Goal: Task Accomplishment & Management: Complete application form

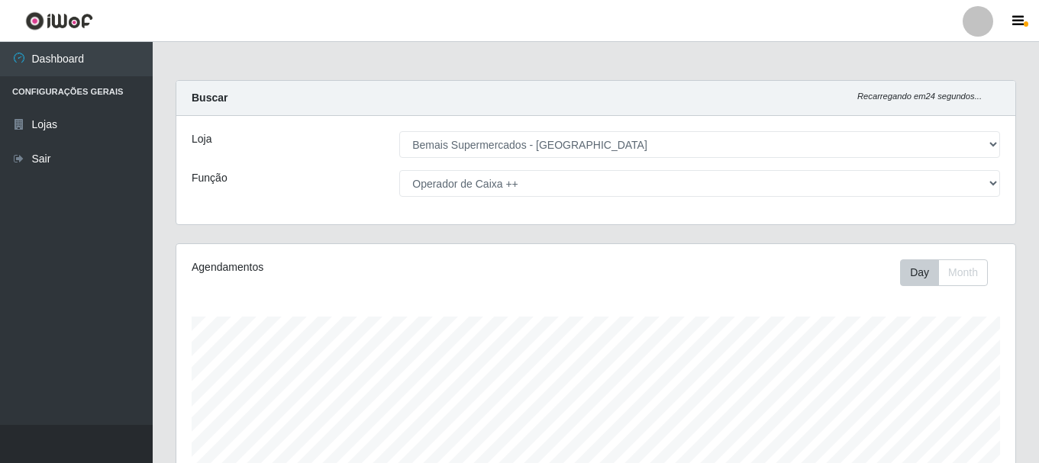
select select "249"
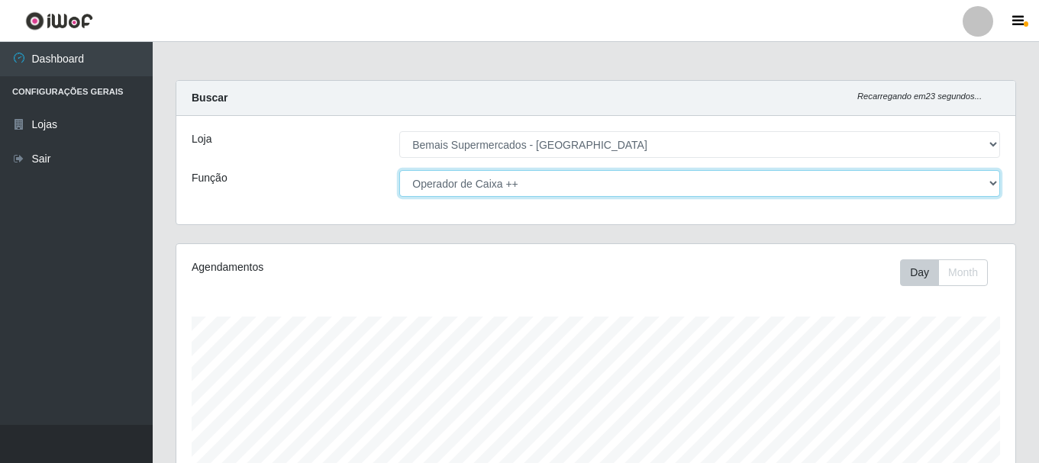
click at [531, 184] on select "[Selecione...] ASG ASG + ASG ++ Auxiliar de Depósito Auxiliar de Depósito + Aux…" at bounding box center [699, 183] width 601 height 27
click at [399, 170] on select "[Selecione...] ASG ASG + ASG ++ Auxiliar de Depósito Auxiliar de Depósito + Aux…" at bounding box center [699, 183] width 601 height 27
click at [528, 183] on select "[Selecione...] ASG ASG + ASG ++ Auxiliar de Depósito Auxiliar de Depósito + Aux…" at bounding box center [699, 183] width 601 height 27
select select "73"
click at [399, 170] on select "[Selecione...] ASG ASG + ASG ++ Auxiliar de Depósito Auxiliar de Depósito + Aux…" at bounding box center [699, 183] width 601 height 27
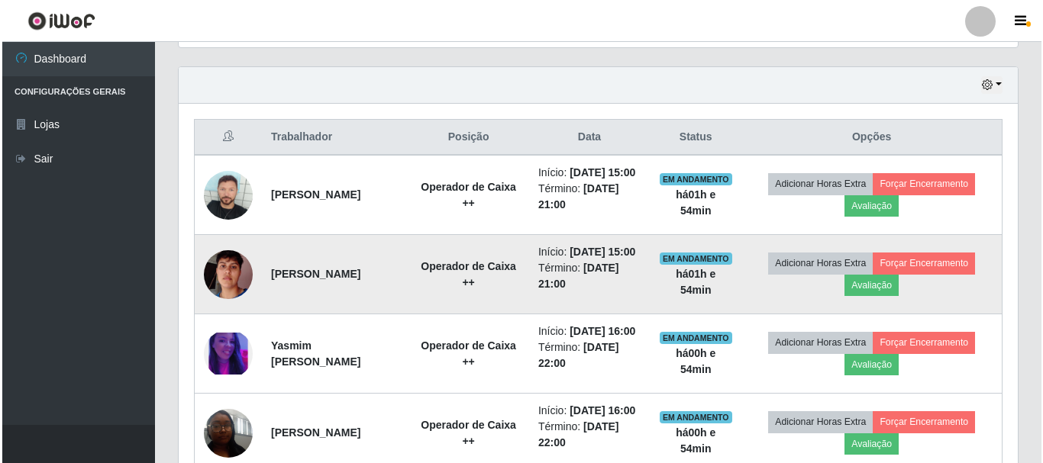
scroll to position [508, 0]
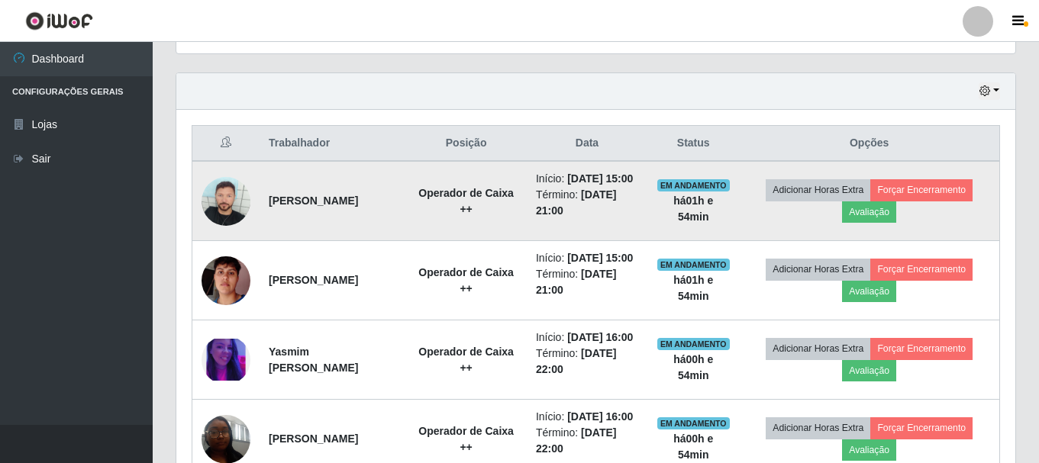
click at [211, 215] on img at bounding box center [226, 201] width 49 height 49
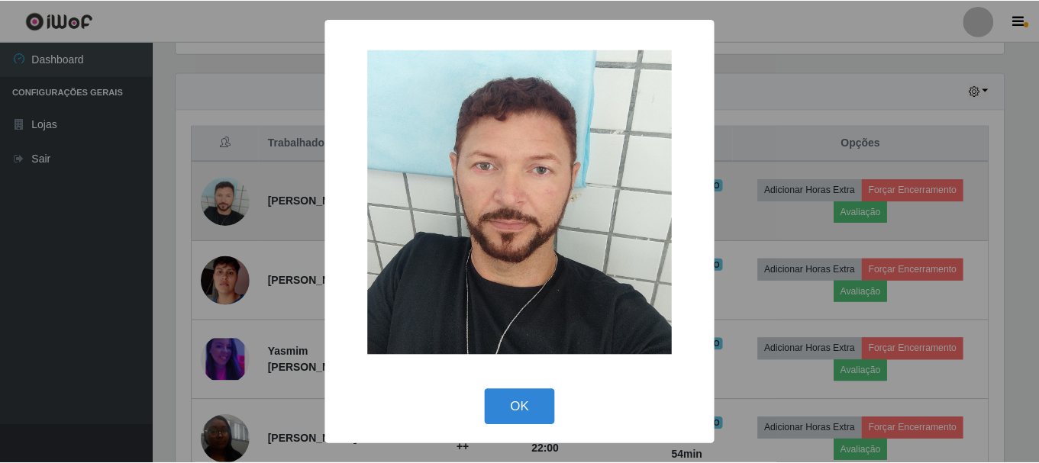
scroll to position [317, 831]
click at [211, 215] on div "× OK Cancel" at bounding box center [521, 231] width 1043 height 463
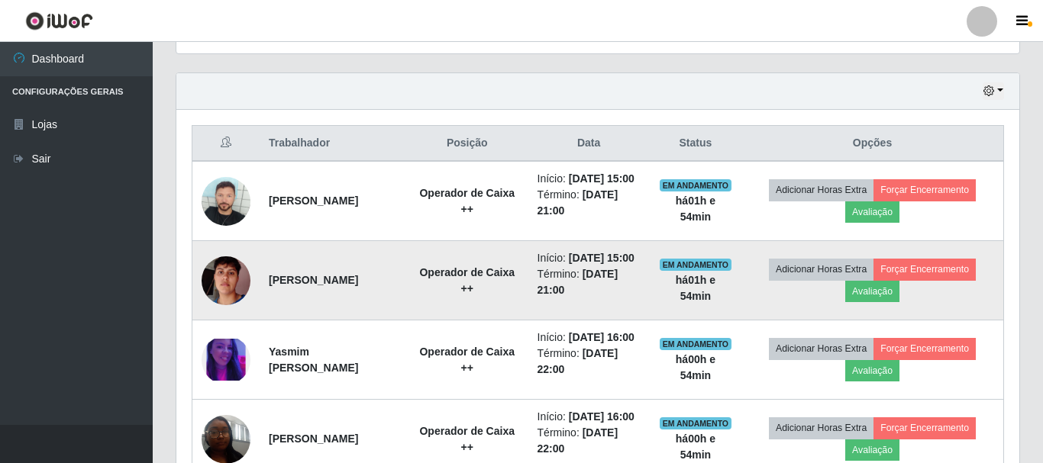
scroll to position [317, 839]
click at [239, 307] on img at bounding box center [226, 280] width 49 height 87
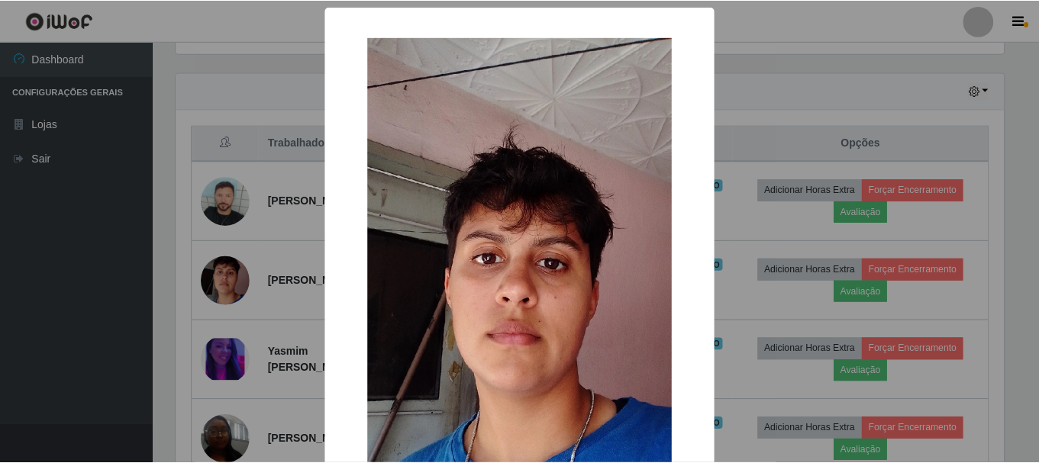
scroll to position [317, 831]
click at [238, 306] on div "× OK Cancel" at bounding box center [521, 231] width 1043 height 463
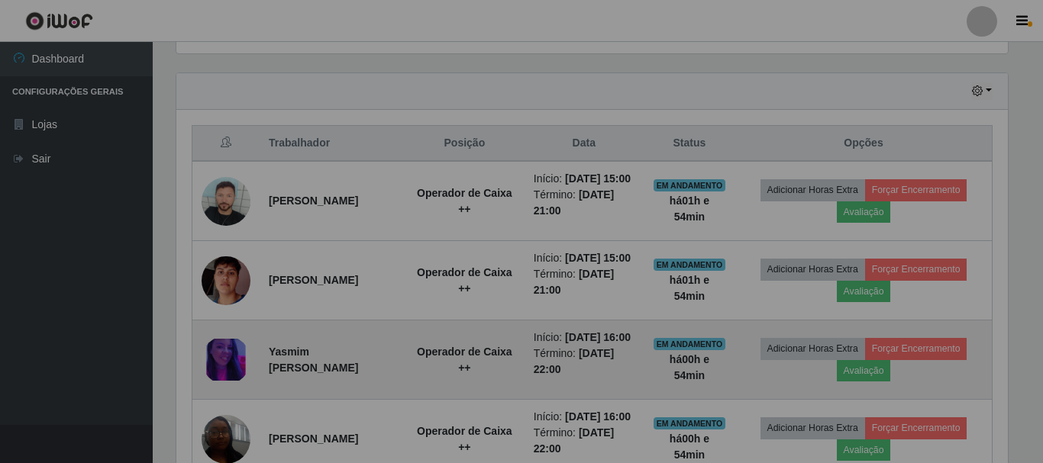
scroll to position [317, 839]
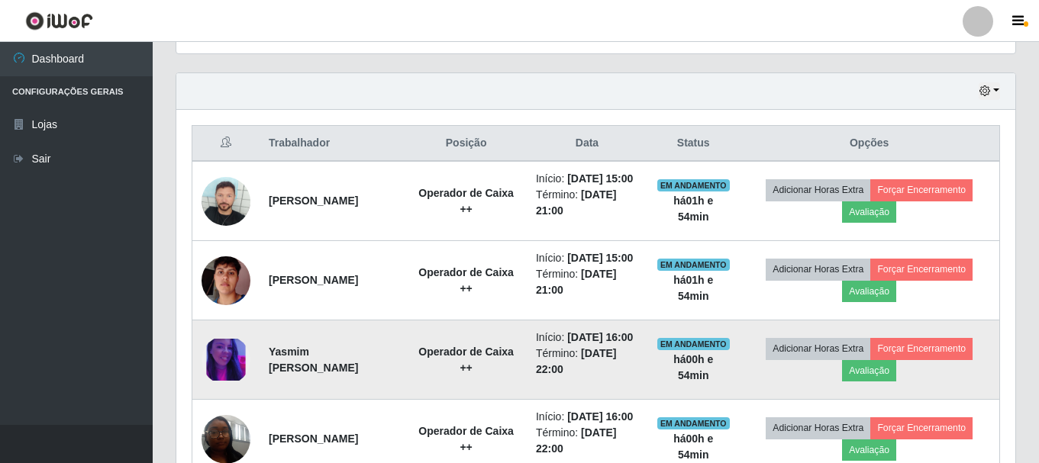
click at [241, 381] on img at bounding box center [226, 360] width 49 height 42
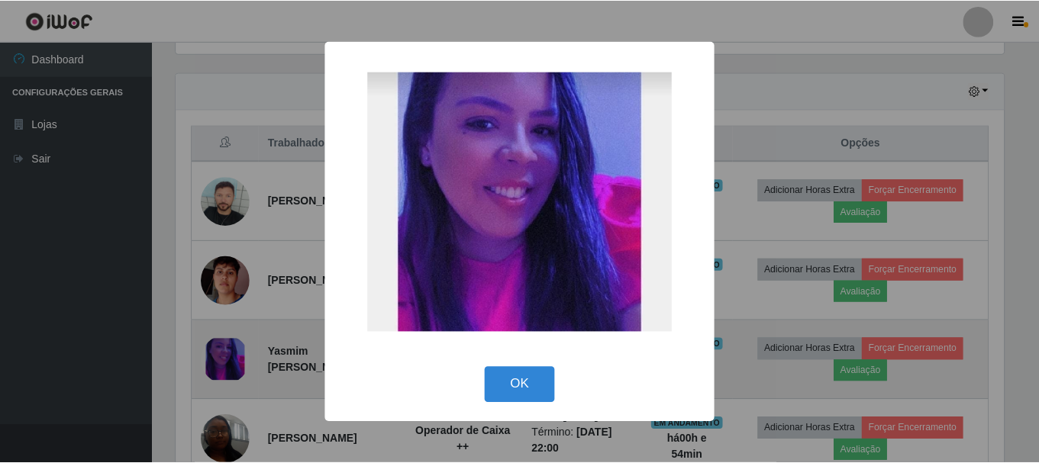
scroll to position [317, 831]
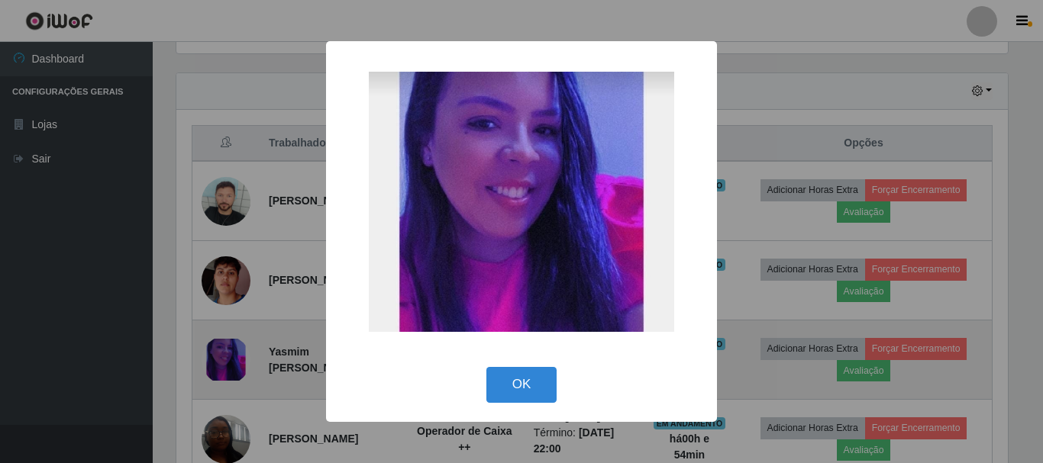
click at [241, 401] on div "× OK Cancel" at bounding box center [521, 231] width 1043 height 463
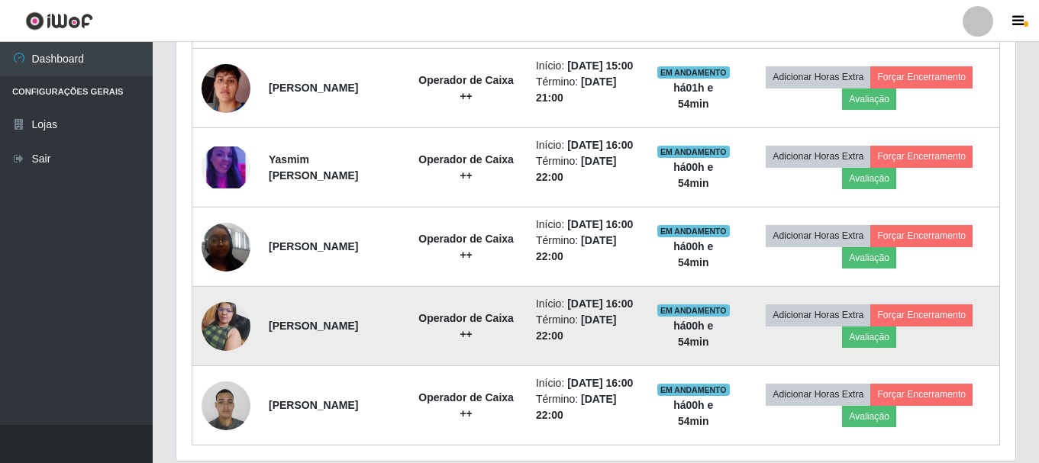
scroll to position [699, 0]
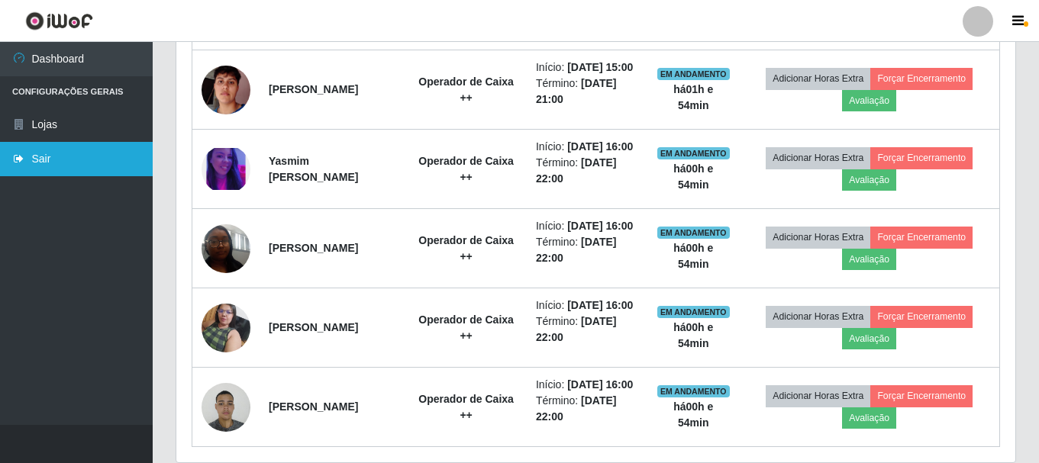
click at [65, 161] on link "Sair" at bounding box center [76, 159] width 153 height 34
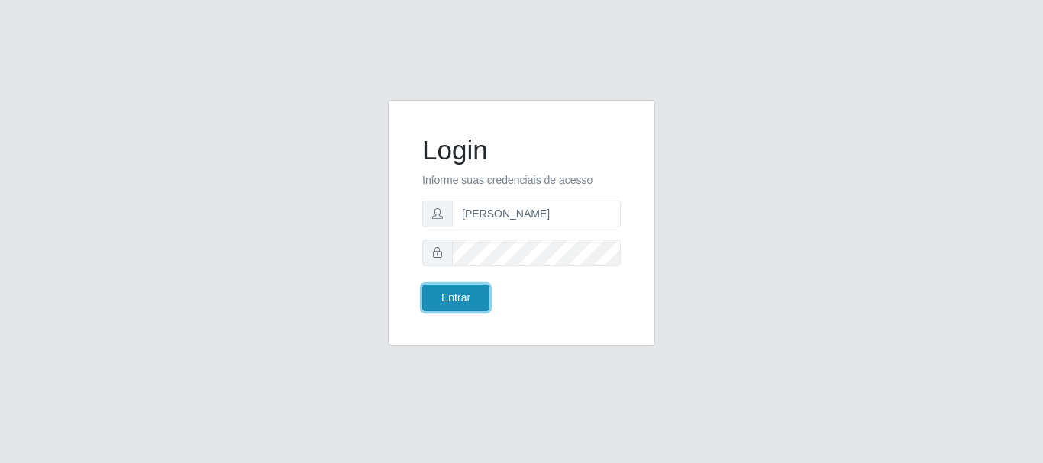
click at [456, 303] on button "Entrar" at bounding box center [455, 298] width 67 height 27
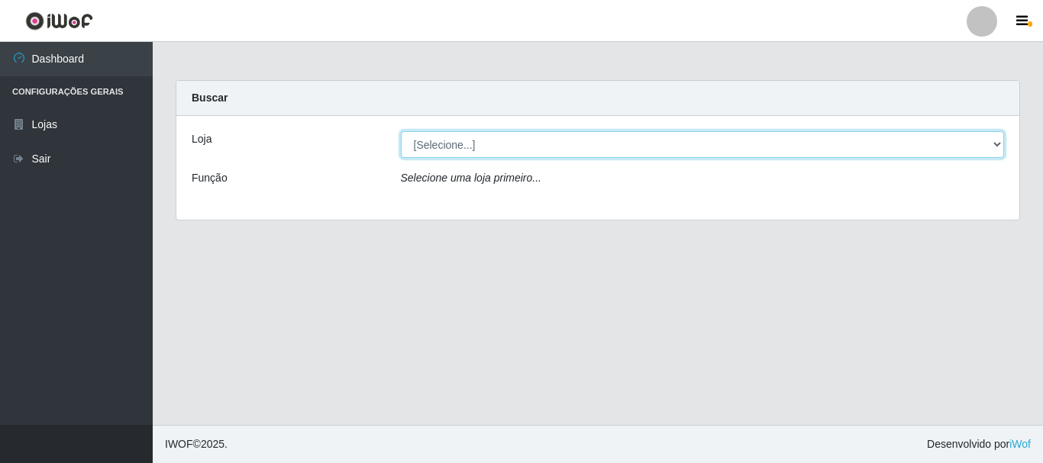
click at [498, 147] on select "[Selecione...] Bemais Supermercados - [GEOGRAPHIC_DATA]" at bounding box center [703, 144] width 604 height 27
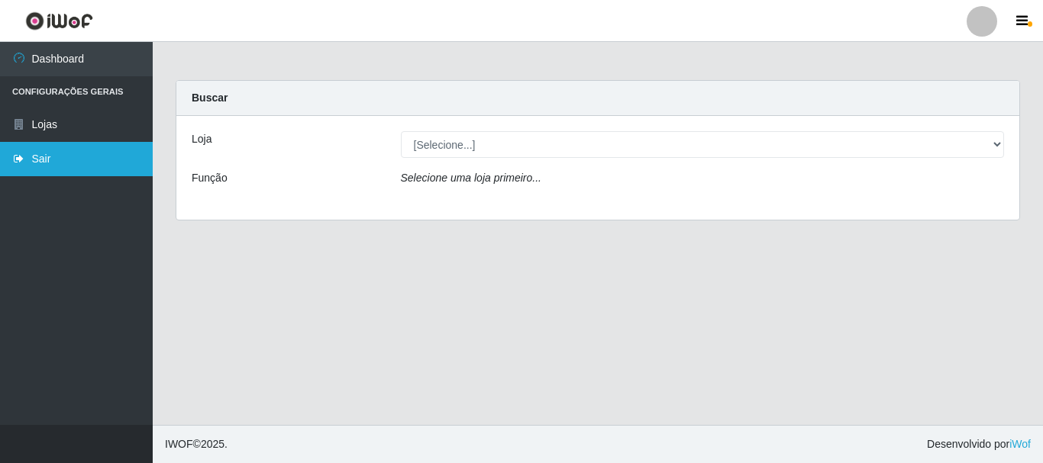
click at [82, 161] on link "Sair" at bounding box center [76, 159] width 153 height 34
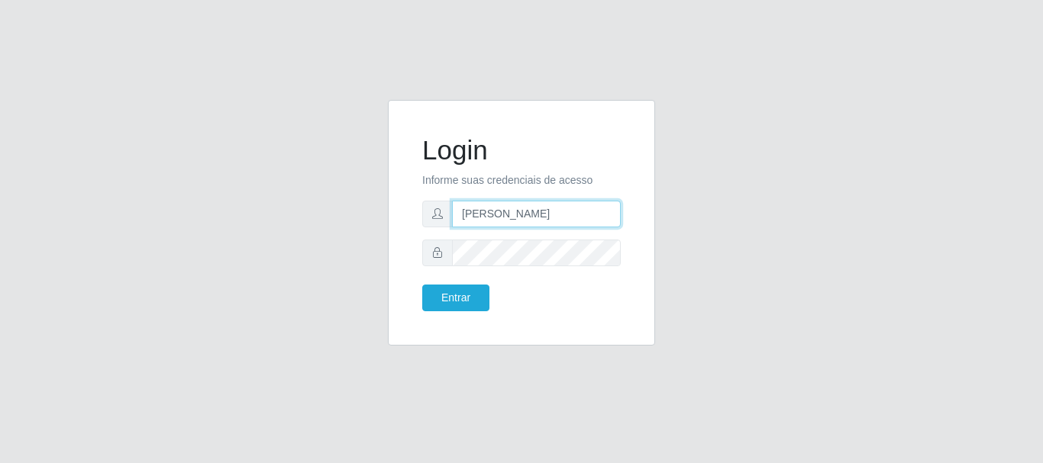
click at [576, 217] on input "[PERSON_NAME]" at bounding box center [536, 214] width 169 height 27
type input "a"
type input "flaviana@b3ruas"
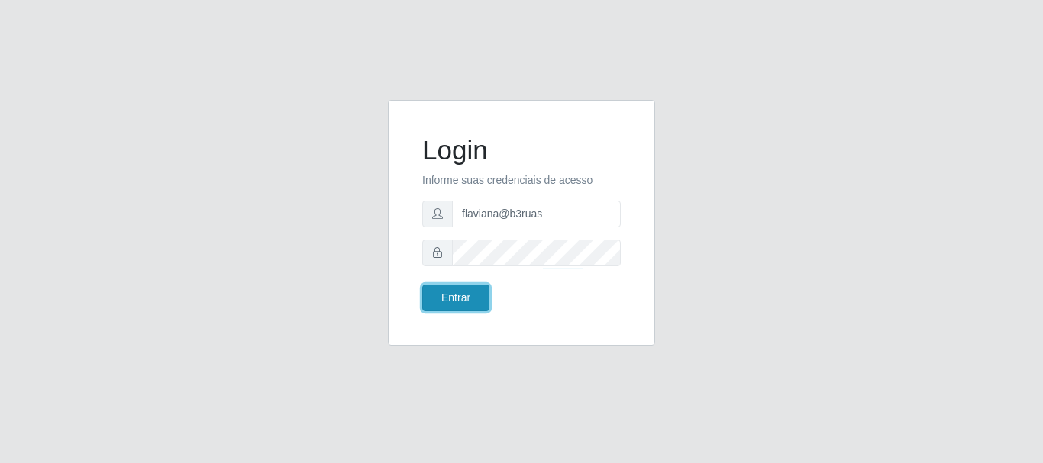
click at [447, 299] on button "Entrar" at bounding box center [455, 298] width 67 height 27
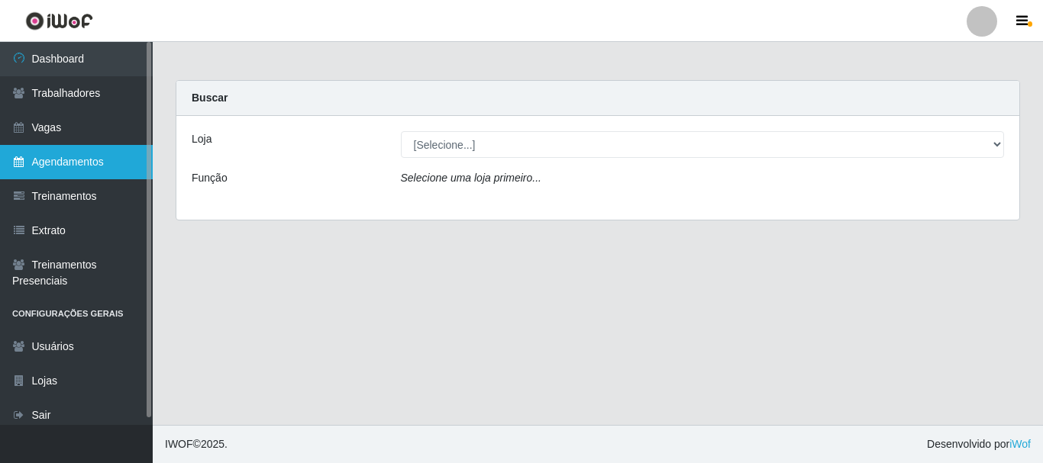
click at [93, 157] on link "Agendamentos" at bounding box center [76, 162] width 153 height 34
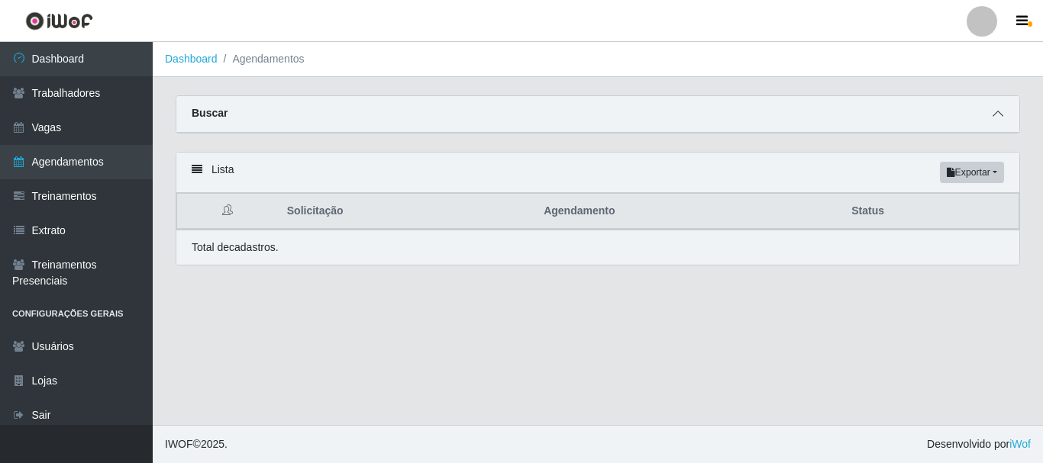
click at [996, 112] on icon at bounding box center [998, 113] width 11 height 11
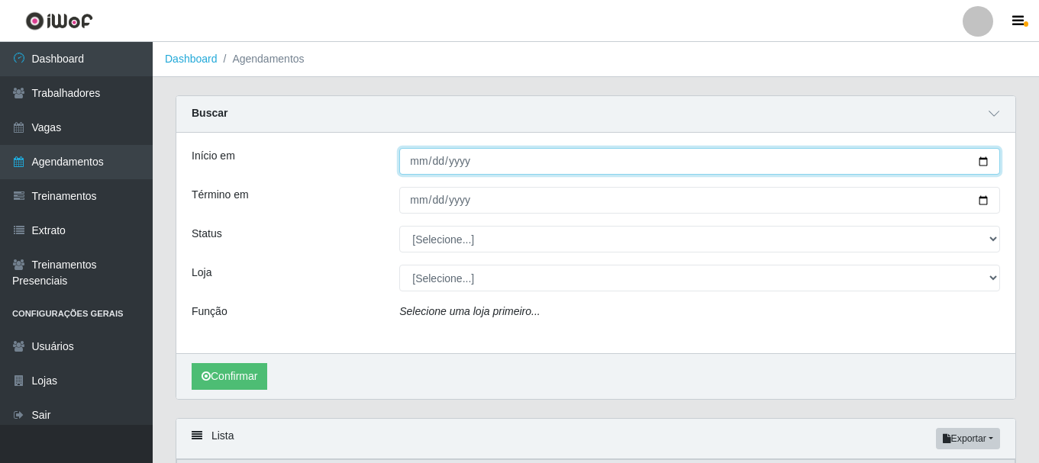
click at [992, 153] on input "Início em" at bounding box center [699, 161] width 601 height 27
click at [980, 159] on input "Início em" at bounding box center [699, 161] width 601 height 27
type input "2025-10-12"
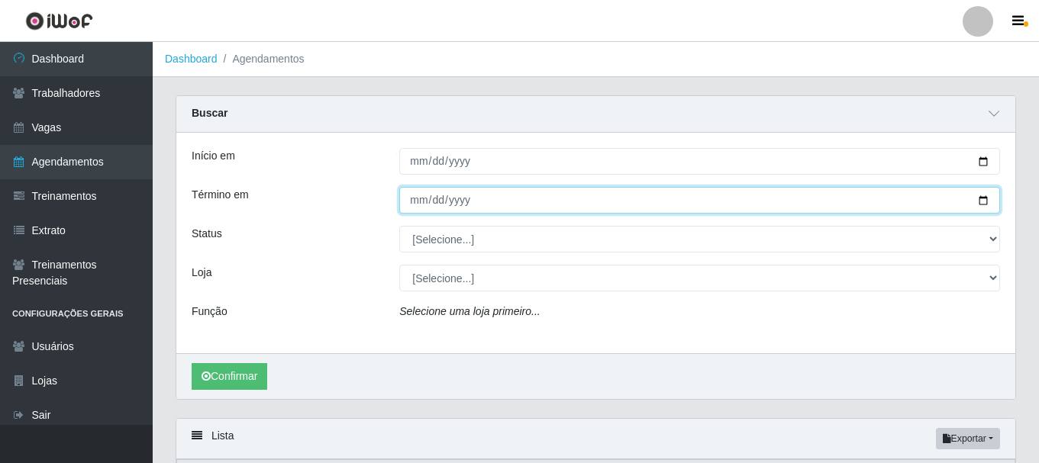
drag, startPoint x: 988, startPoint y: 198, endPoint x: 592, endPoint y: 223, distance: 397.1
click at [987, 198] on input "Término em" at bounding box center [699, 200] width 601 height 27
type input "2025-10-12"
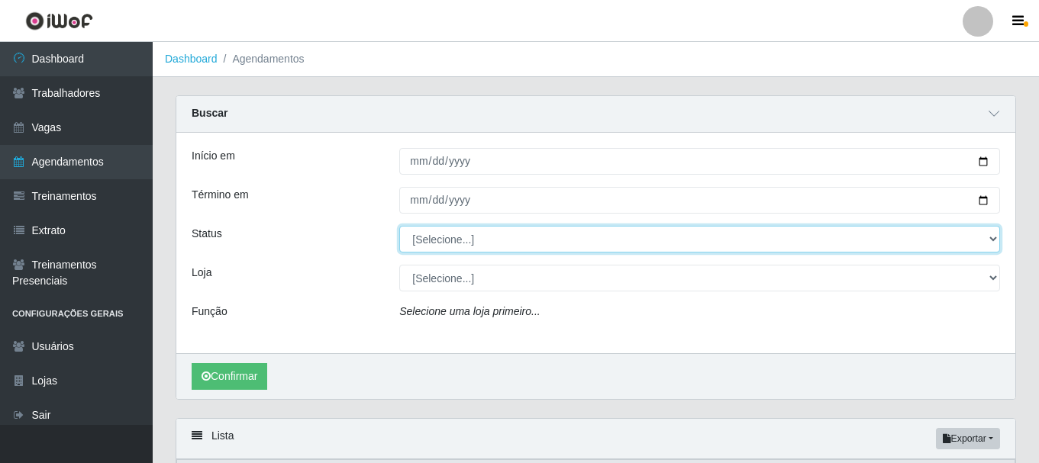
click at [451, 244] on select "[Selecione...] AGENDADO AGUARDANDO LIBERAR EM ANDAMENTO EM REVISÃO FINALIZADO C…" at bounding box center [699, 239] width 601 height 27
select select "FALTA"
click at [399, 227] on select "[Selecione...] AGENDADO AGUARDANDO LIBERAR EM ANDAMENTO EM REVISÃO FINALIZADO C…" at bounding box center [699, 239] width 601 height 27
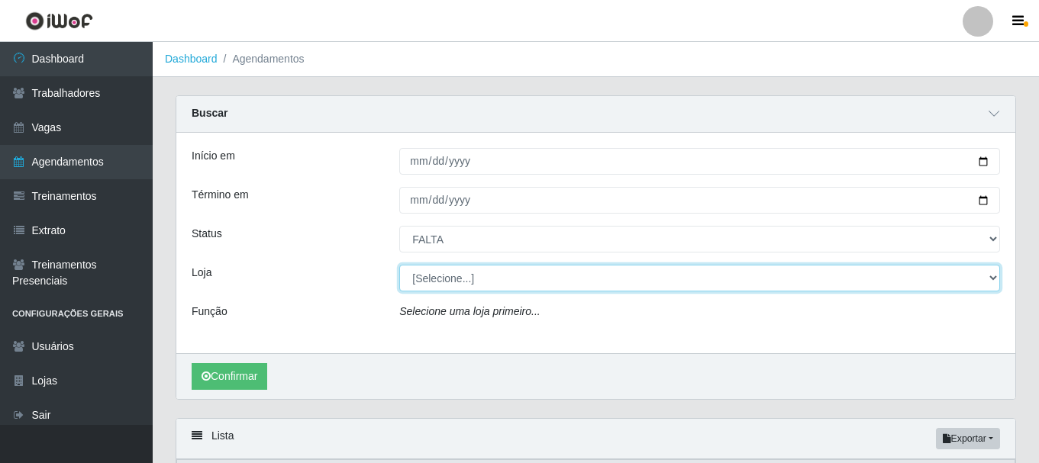
click at [486, 284] on select "[Selecione...] Bemais Supermercados - [GEOGRAPHIC_DATA]" at bounding box center [699, 278] width 601 height 27
select select "249"
click at [399, 266] on select "[Selecione...] Bemais Supermercados - [GEOGRAPHIC_DATA]" at bounding box center [699, 278] width 601 height 27
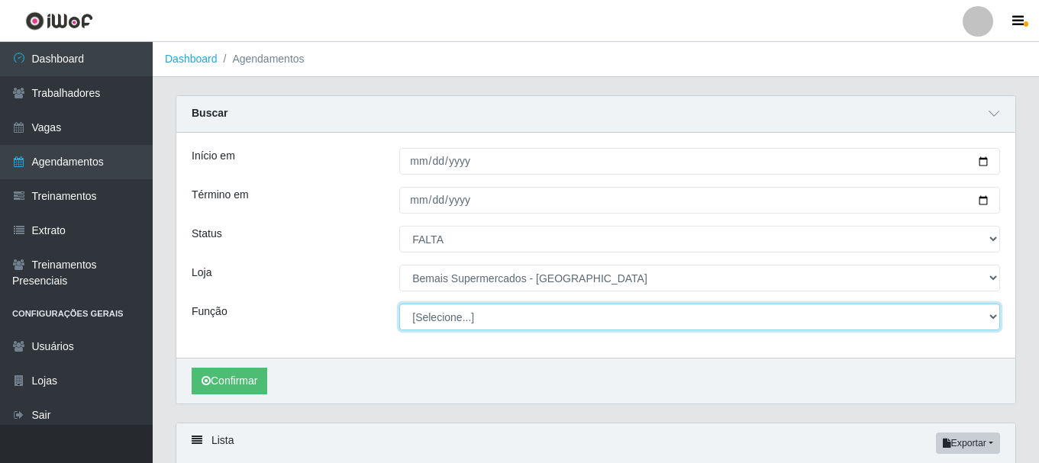
click at [541, 312] on select "[Selecione...] ASG ASG + ASG ++ Auxiliar de Depósito Auxiliar de Depósito + Aux…" at bounding box center [699, 317] width 601 height 27
select select "73"
click at [399, 305] on select "[Selecione...] ASG ASG + ASG ++ Auxiliar de Depósito Auxiliar de Depósito + Aux…" at bounding box center [699, 317] width 601 height 27
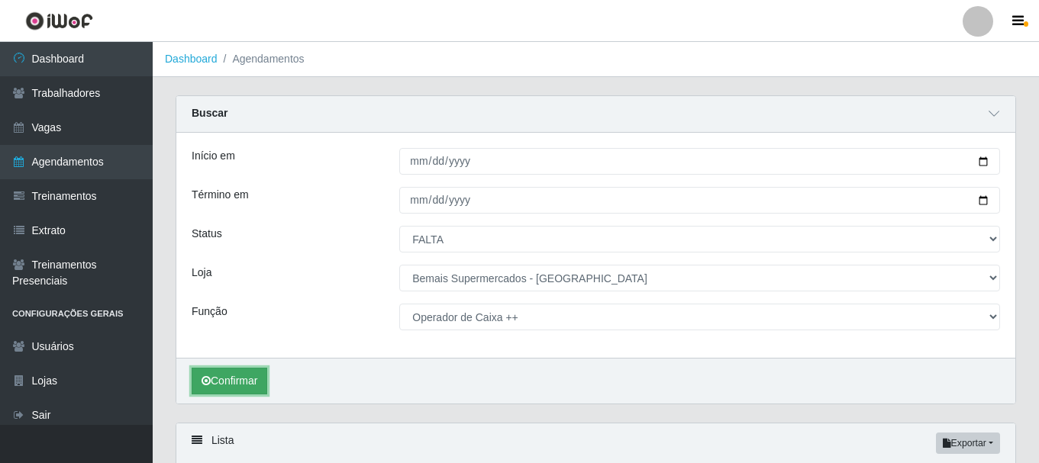
click at [228, 373] on button "Confirmar" at bounding box center [230, 381] width 76 height 27
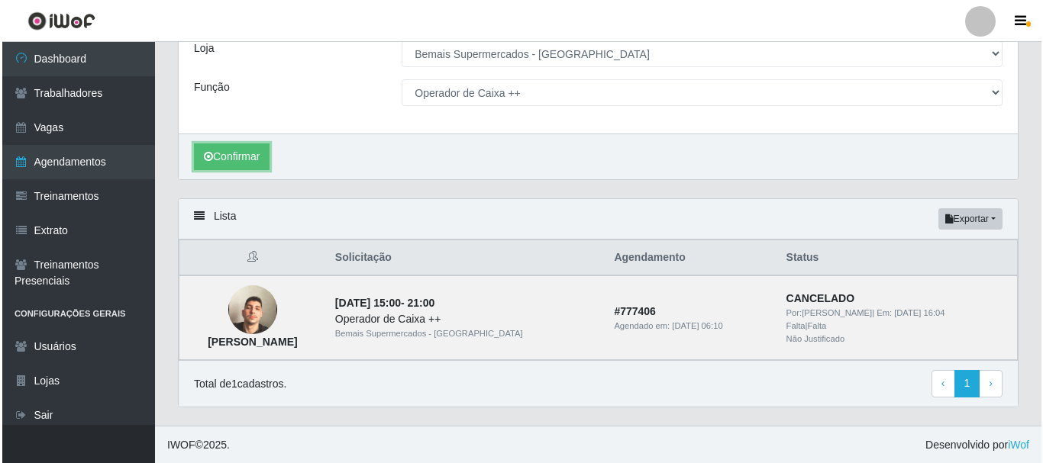
scroll to position [226, 0]
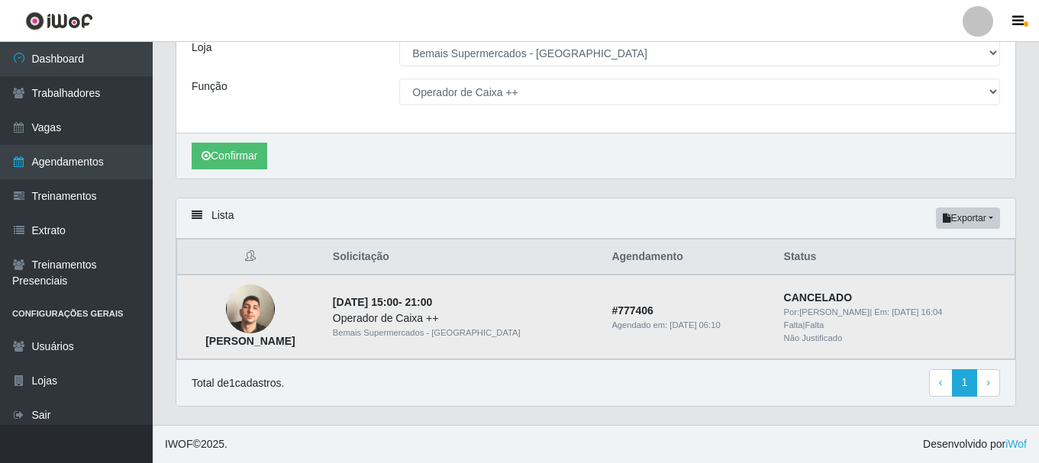
click at [275, 308] on img at bounding box center [250, 309] width 49 height 87
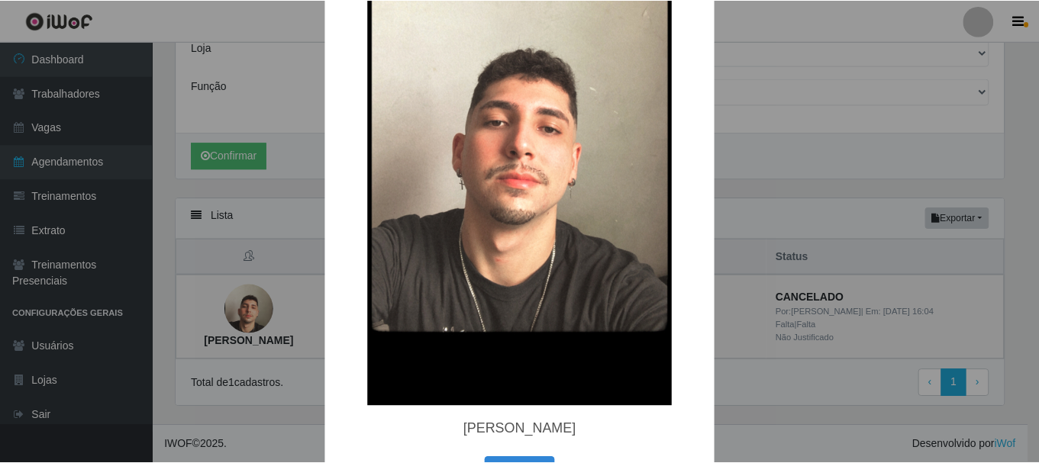
scroll to position [229, 0]
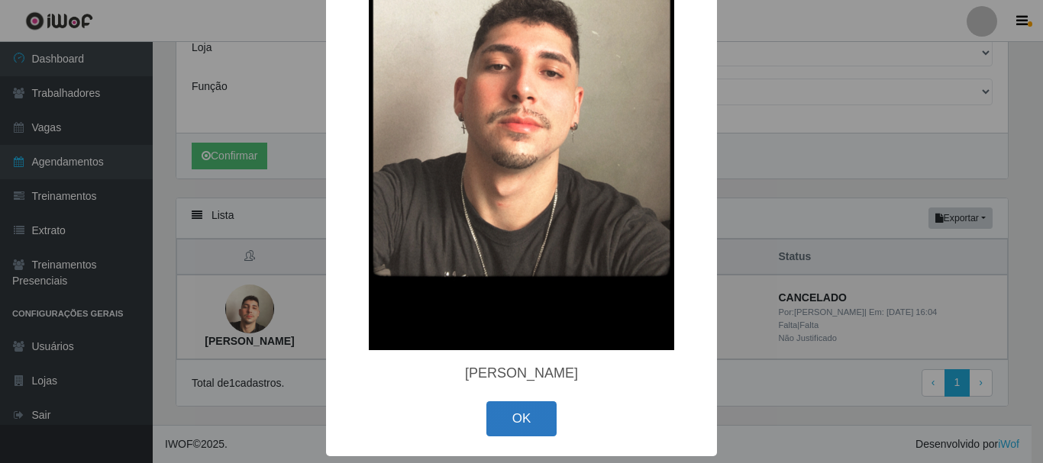
click at [488, 431] on button "OK" at bounding box center [521, 420] width 71 height 36
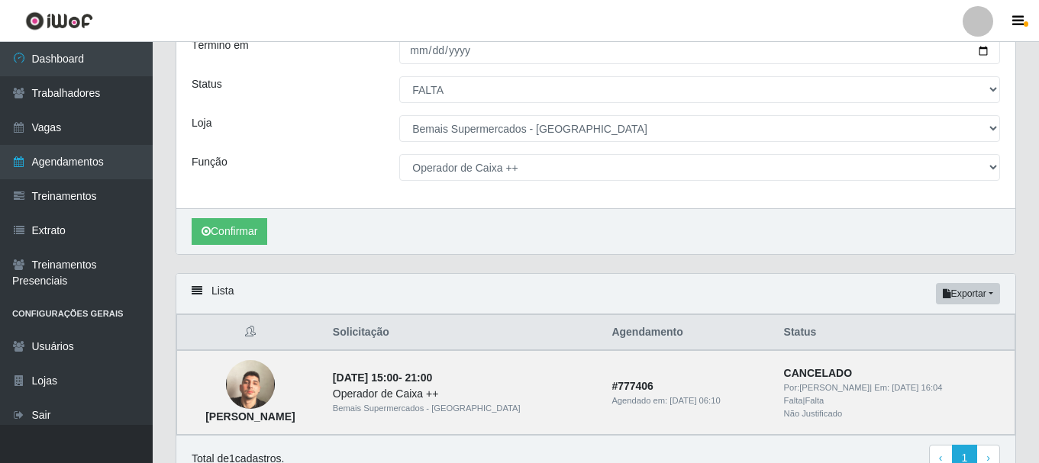
scroll to position [226, 0]
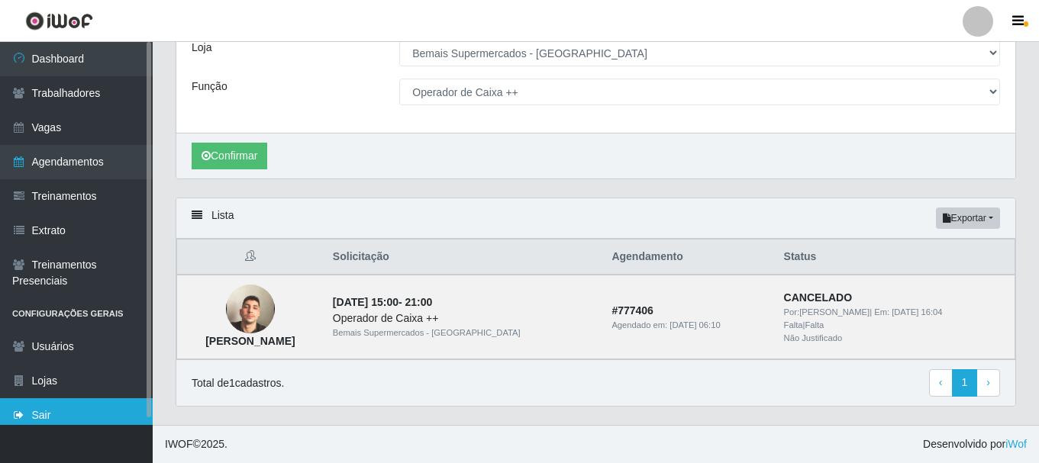
click at [54, 416] on link "Sair" at bounding box center [76, 416] width 153 height 34
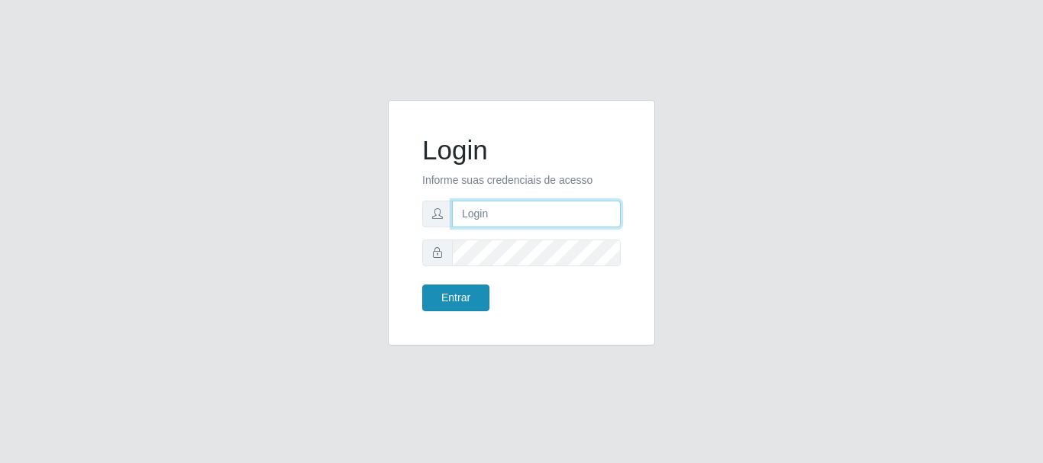
type input "[PERSON_NAME]"
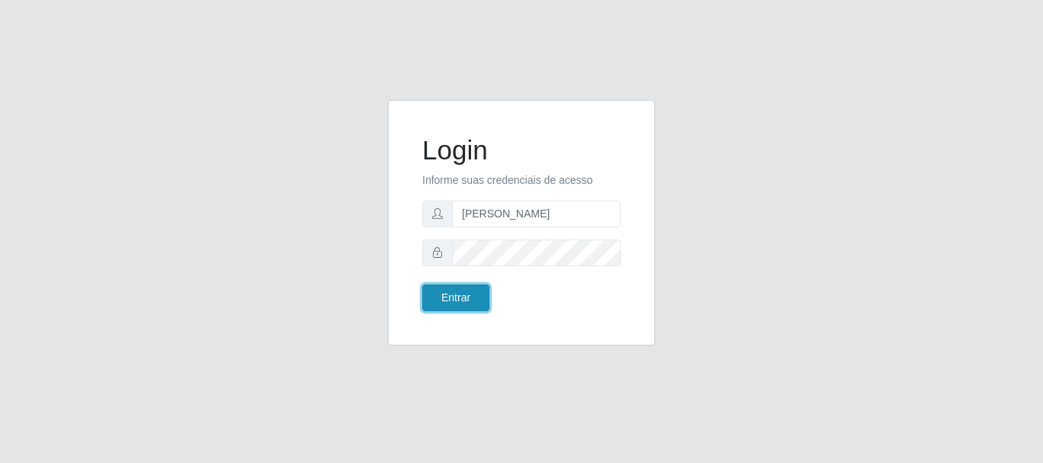
click at [464, 303] on button "Entrar" at bounding box center [455, 298] width 67 height 27
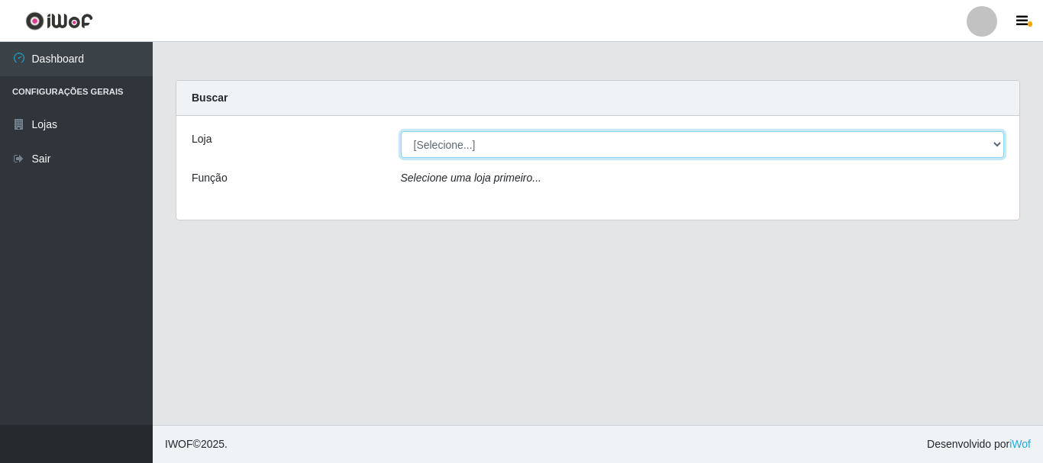
click at [483, 144] on select "[Selecione...] Bemais Supermercados - [GEOGRAPHIC_DATA]" at bounding box center [703, 144] width 604 height 27
select select "249"
click at [401, 131] on select "[Selecione...] Bemais Supermercados - [GEOGRAPHIC_DATA]" at bounding box center [703, 144] width 604 height 27
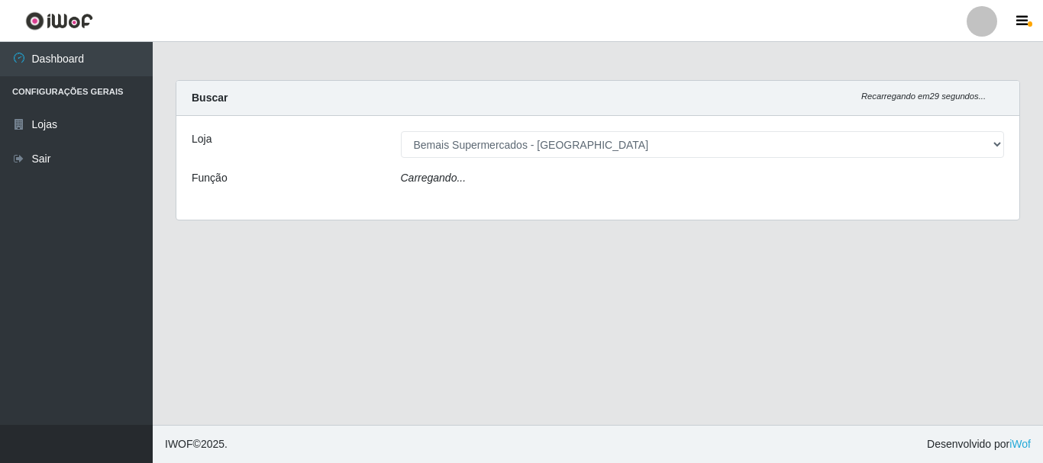
click at [487, 179] on div "Carregando..." at bounding box center [702, 181] width 627 height 22
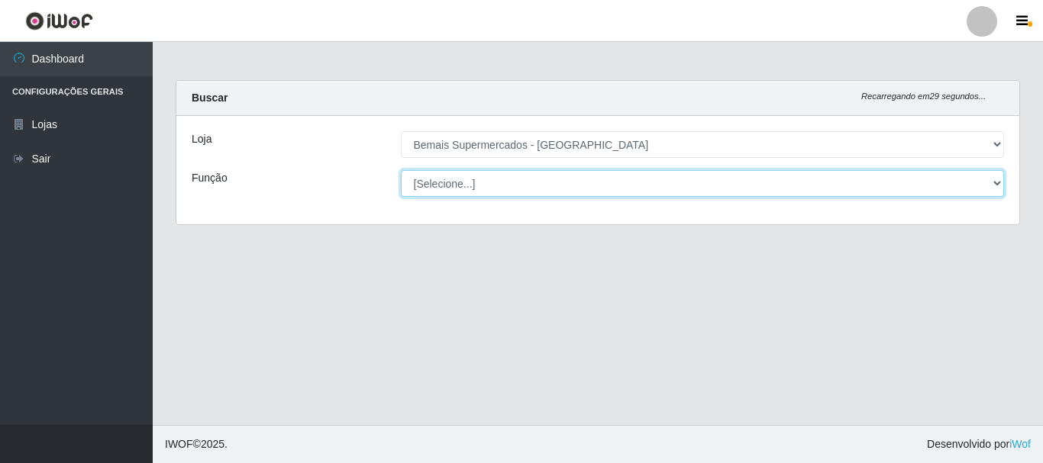
click at [490, 187] on select "[Selecione...] ASG ASG + ASG ++ Auxiliar de Depósito Auxiliar de Depósito + Aux…" at bounding box center [703, 183] width 604 height 27
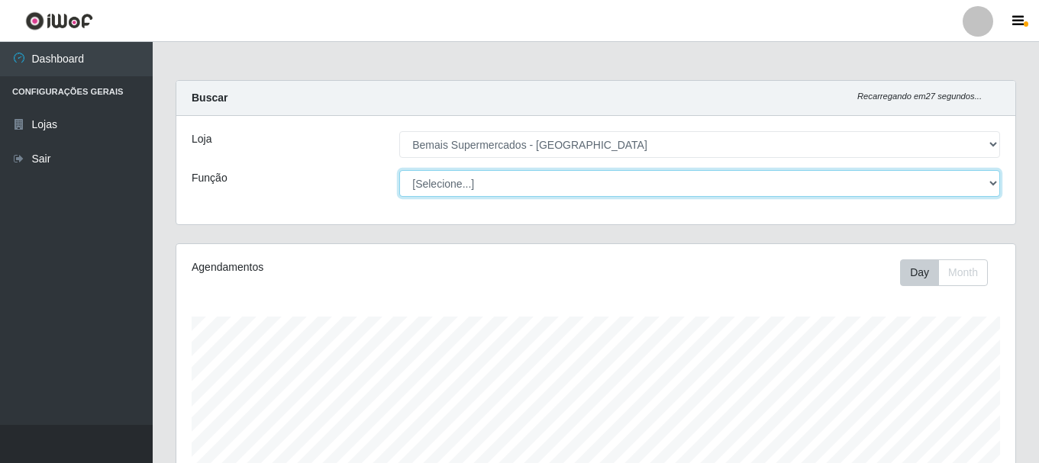
scroll to position [317, 839]
select select "72"
click at [399, 170] on select "[Selecione...] ASG ASG + ASG ++ Auxiliar de Depósito Auxiliar de Depósito + Aux…" at bounding box center [699, 183] width 601 height 27
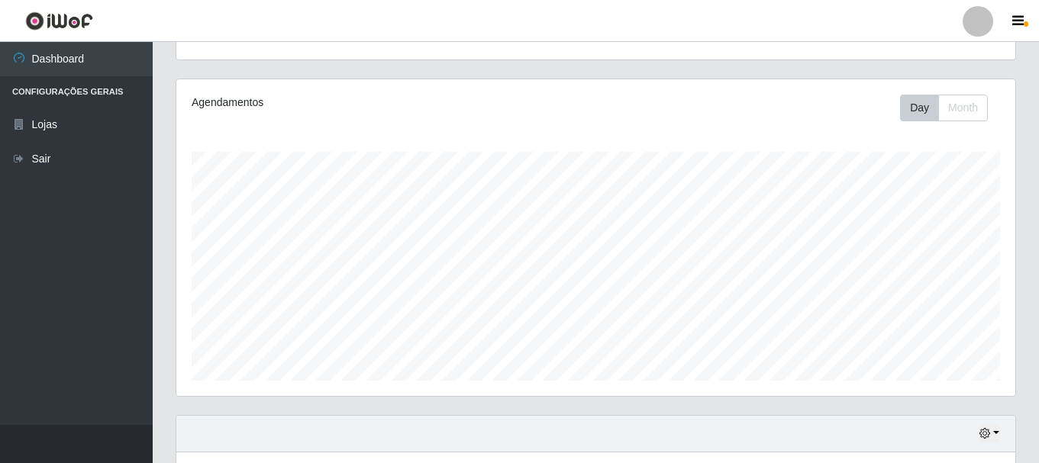
scroll to position [279, 0]
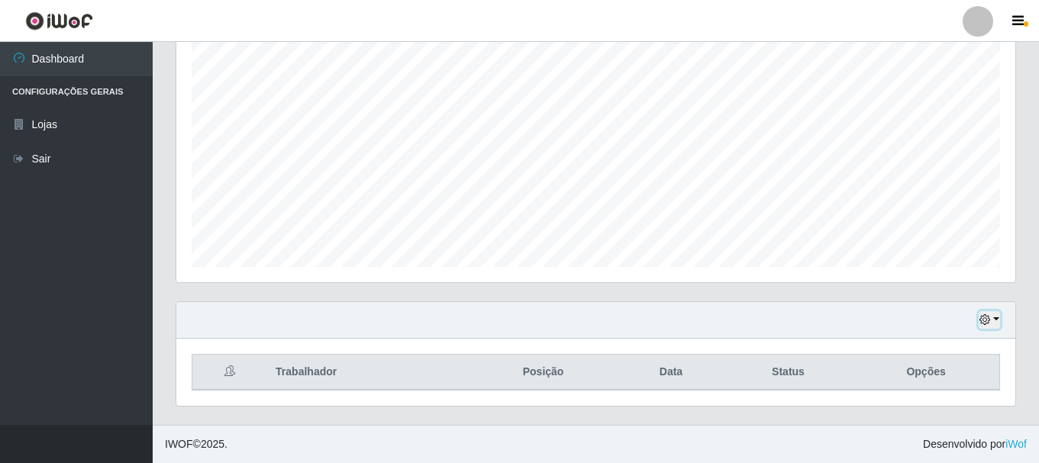
click at [989, 318] on icon "button" at bounding box center [985, 320] width 11 height 11
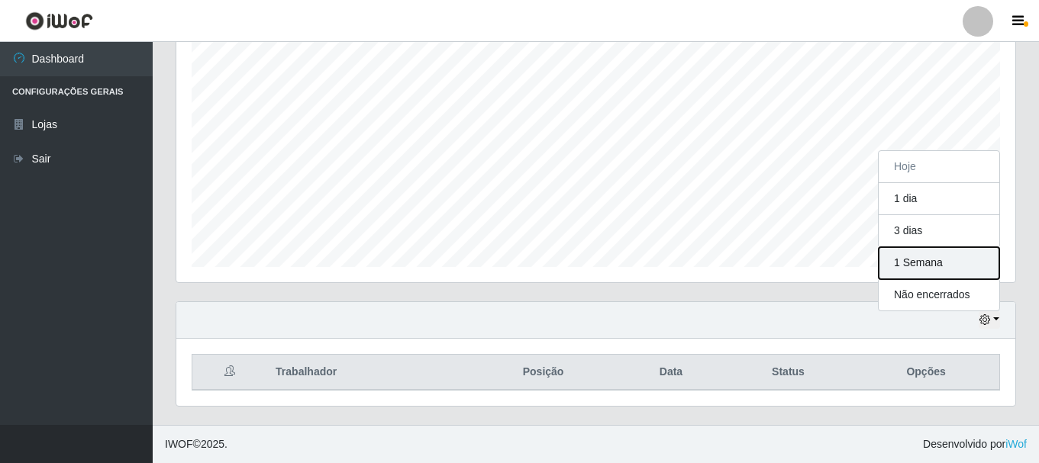
click at [934, 270] on button "1 Semana" at bounding box center [939, 263] width 121 height 32
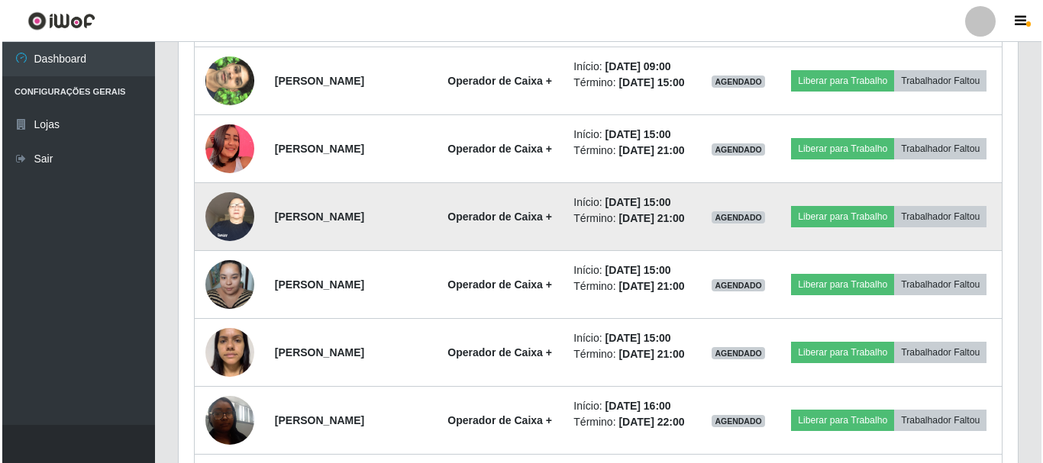
scroll to position [1042, 0]
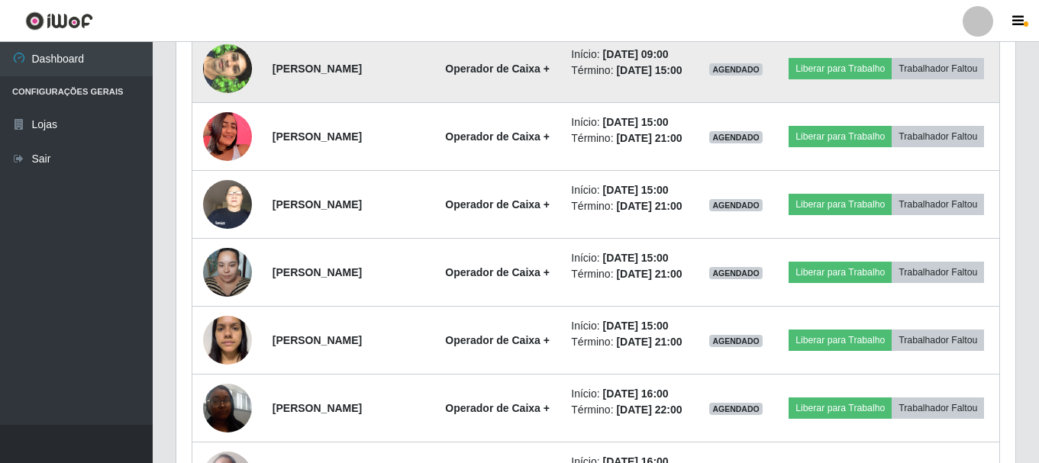
click at [227, 112] on img at bounding box center [227, 68] width 49 height 87
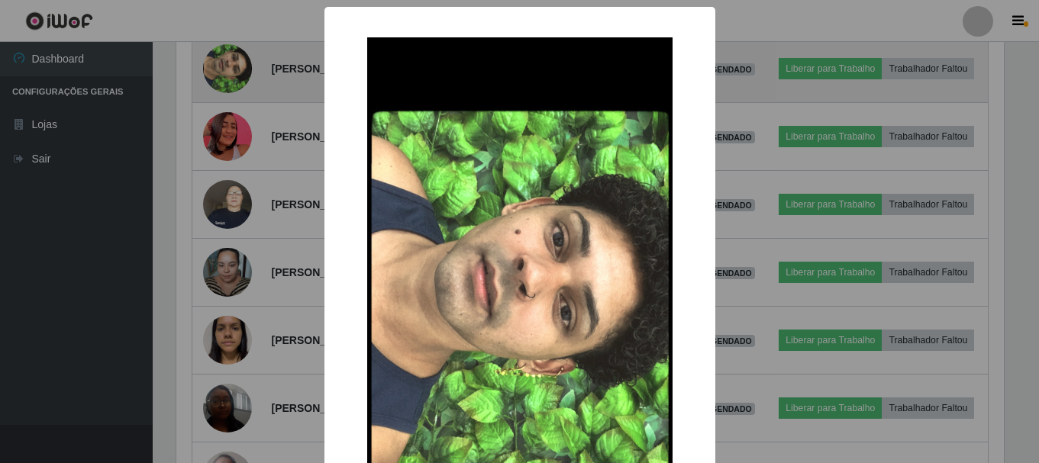
scroll to position [317, 831]
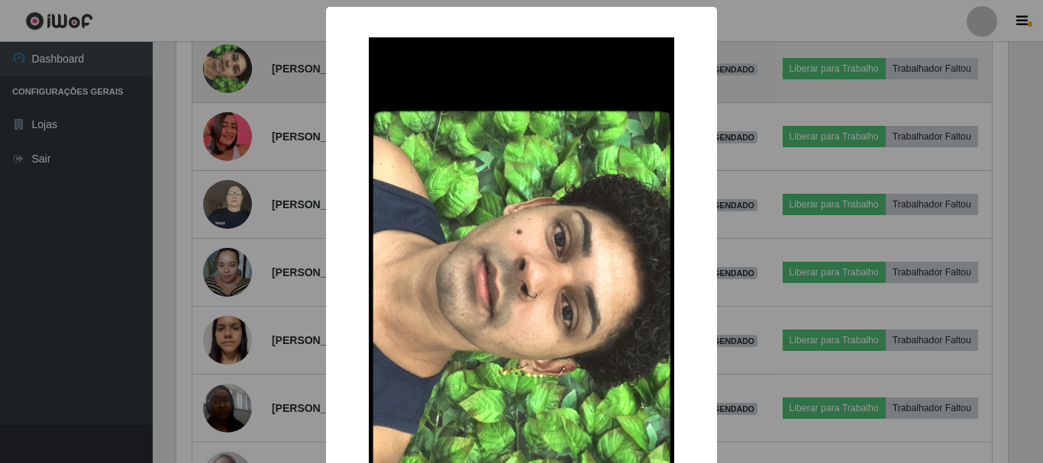
click at [227, 150] on div "× OK Cancel" at bounding box center [521, 231] width 1043 height 463
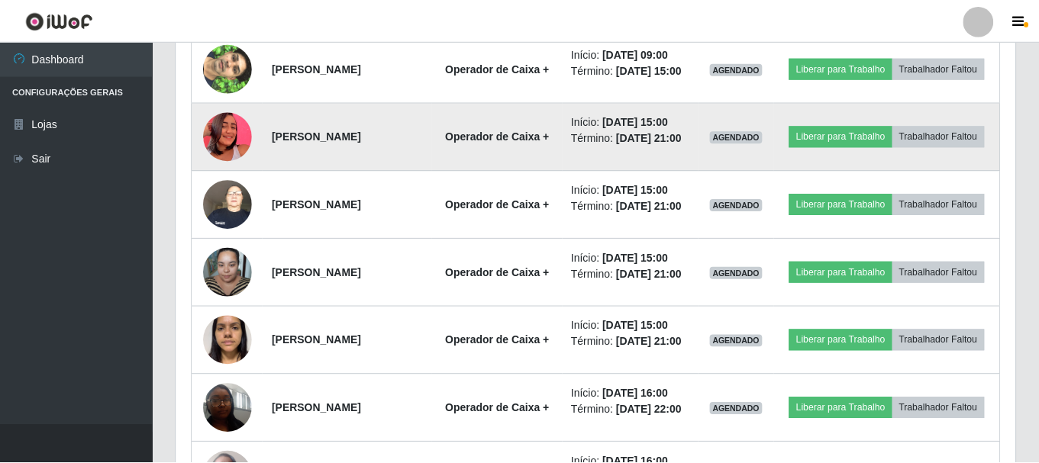
scroll to position [317, 839]
click at [222, 180] on img at bounding box center [227, 136] width 49 height 87
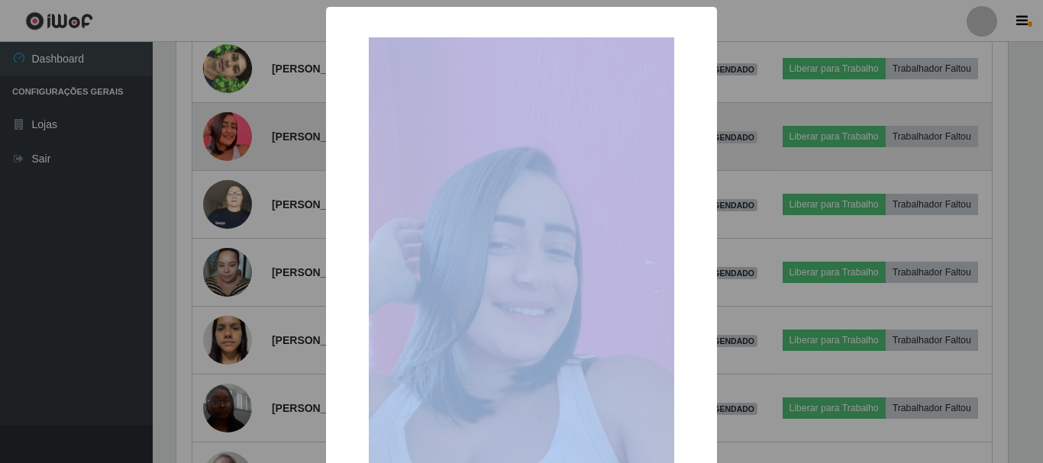
click at [222, 214] on div "× OK Cancel" at bounding box center [521, 231] width 1043 height 463
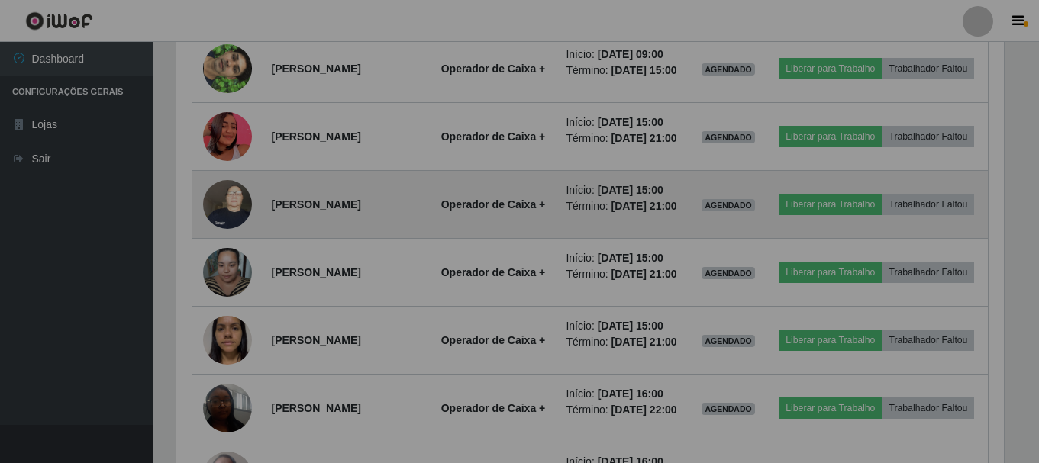
scroll to position [317, 839]
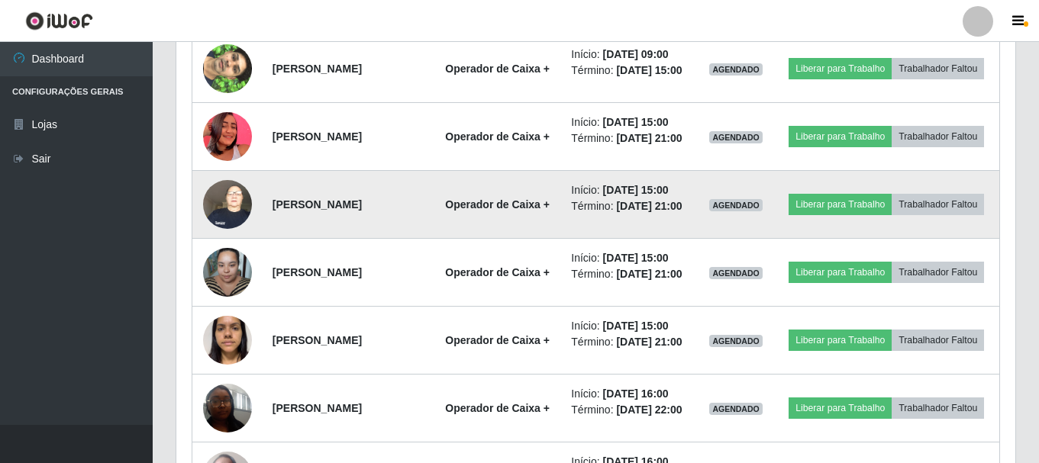
click at [226, 237] on img at bounding box center [227, 204] width 49 height 65
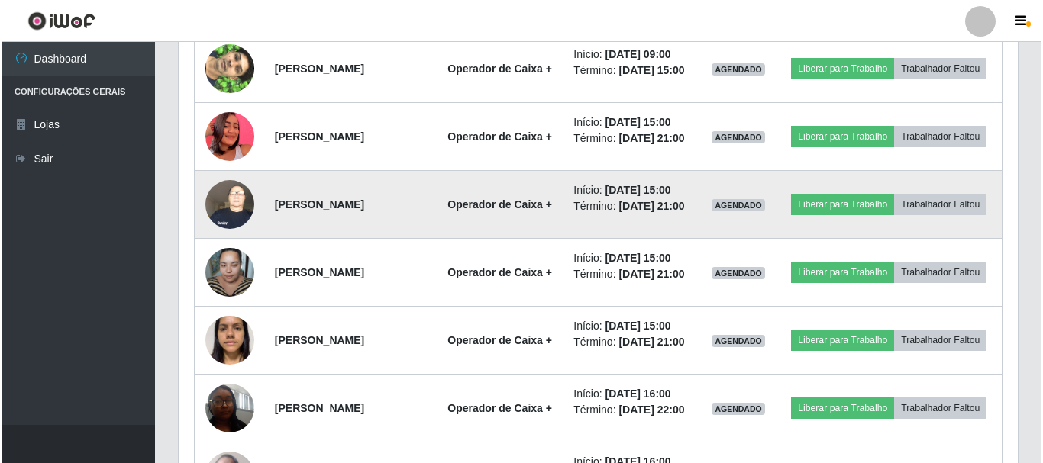
scroll to position [317, 831]
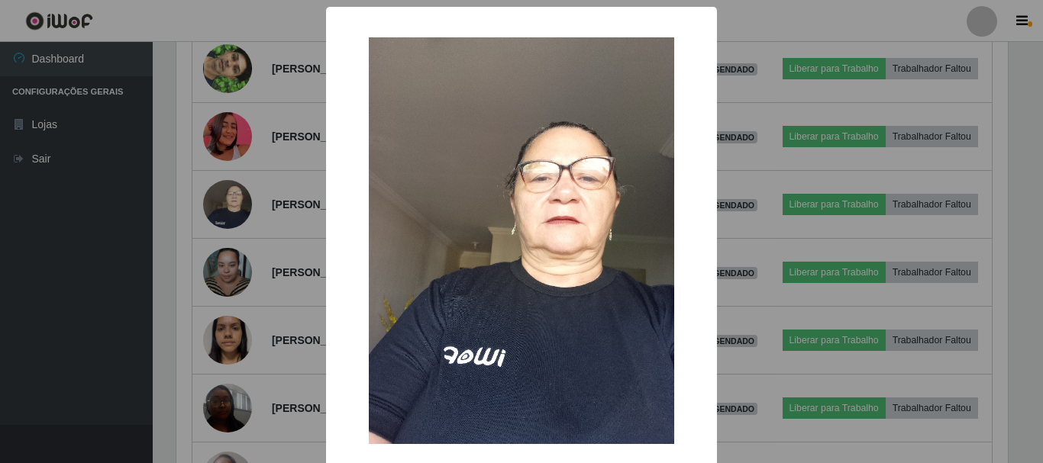
click at [229, 299] on div "× OK Cancel" at bounding box center [521, 231] width 1043 height 463
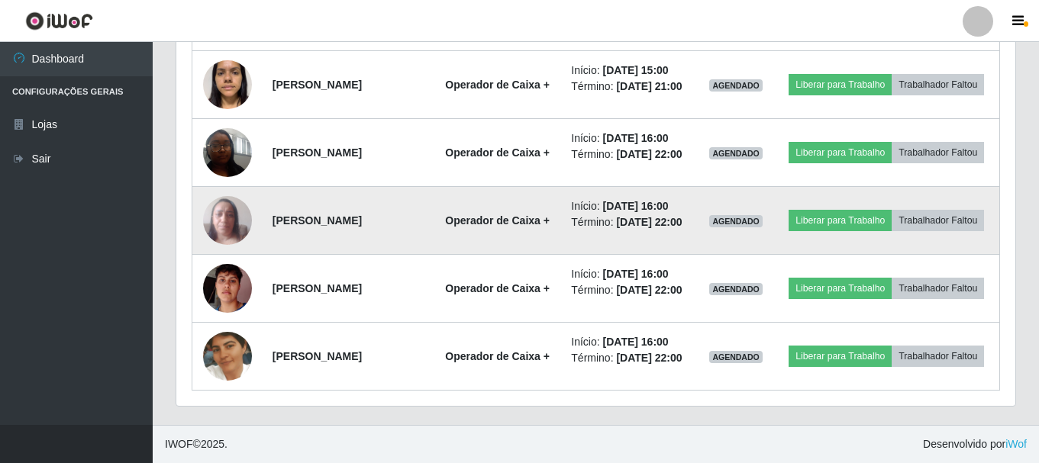
scroll to position [1424, 0]
click at [228, 248] on img at bounding box center [227, 220] width 49 height 65
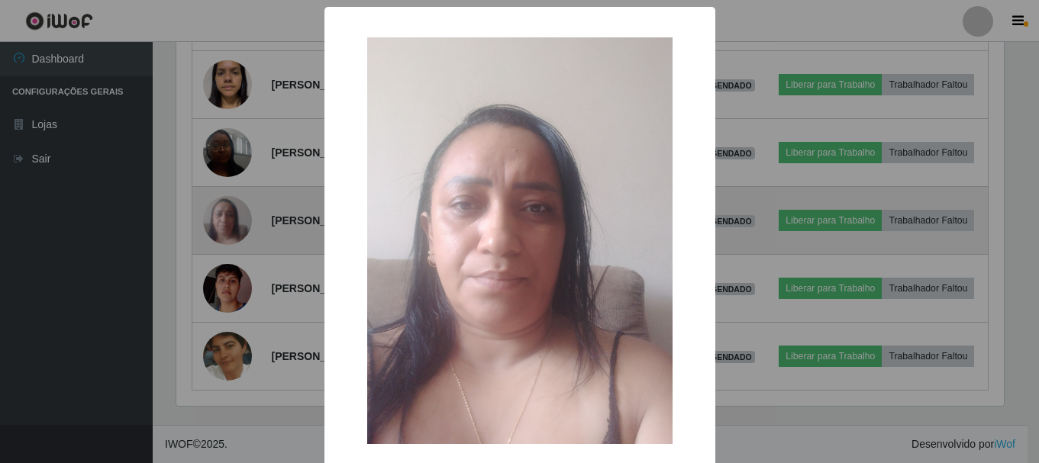
scroll to position [317, 831]
click at [228, 248] on div "× OK Cancel" at bounding box center [521, 231] width 1043 height 463
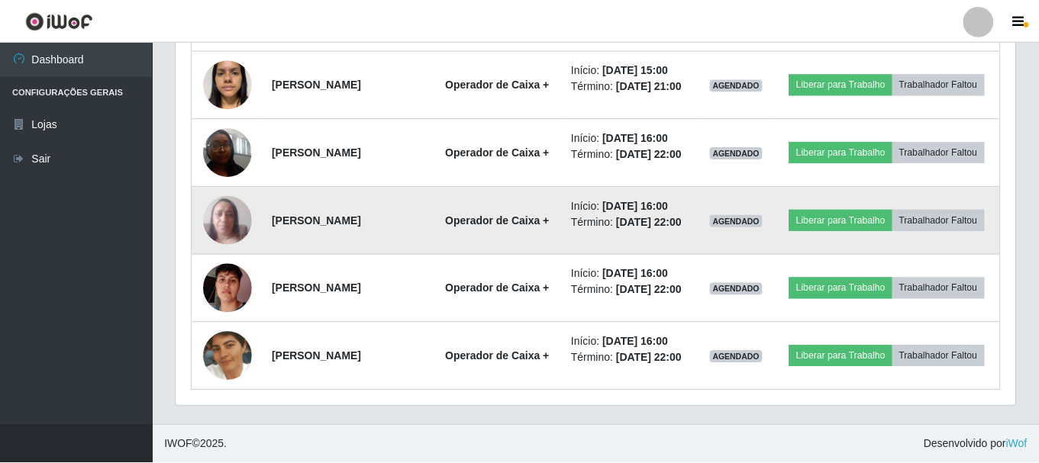
scroll to position [0, 0]
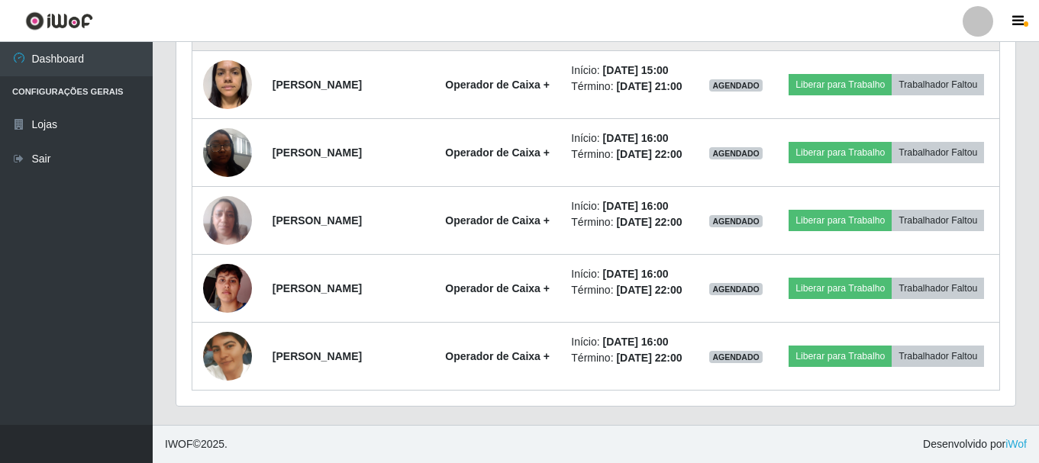
click at [239, 49] on img at bounding box center [227, 16] width 49 height 65
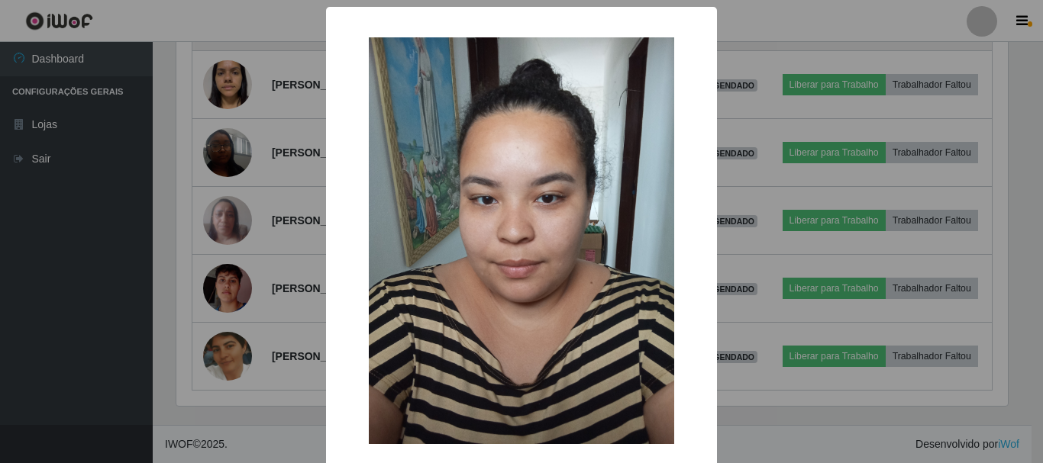
click at [239, 69] on div "× OK Cancel" at bounding box center [521, 231] width 1043 height 463
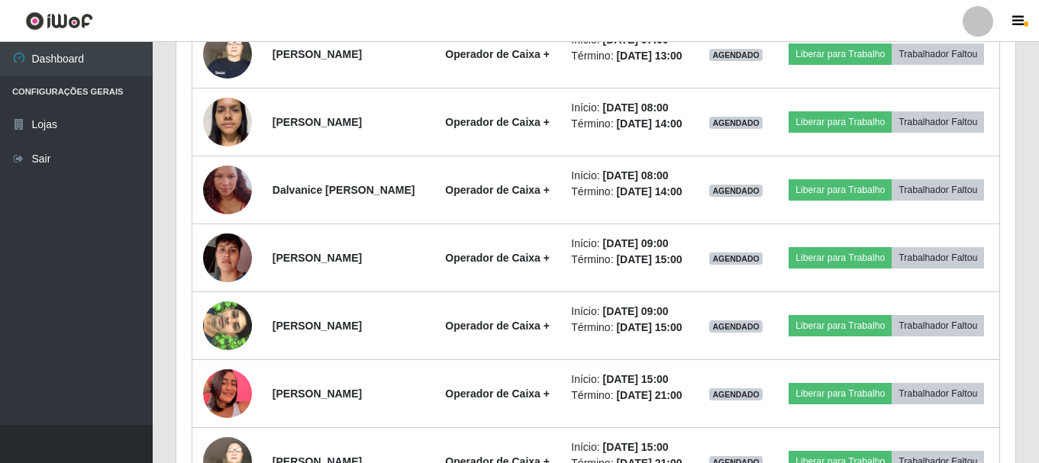
scroll to position [935, 0]
